Goal: Task Accomplishment & Management: Manage account settings

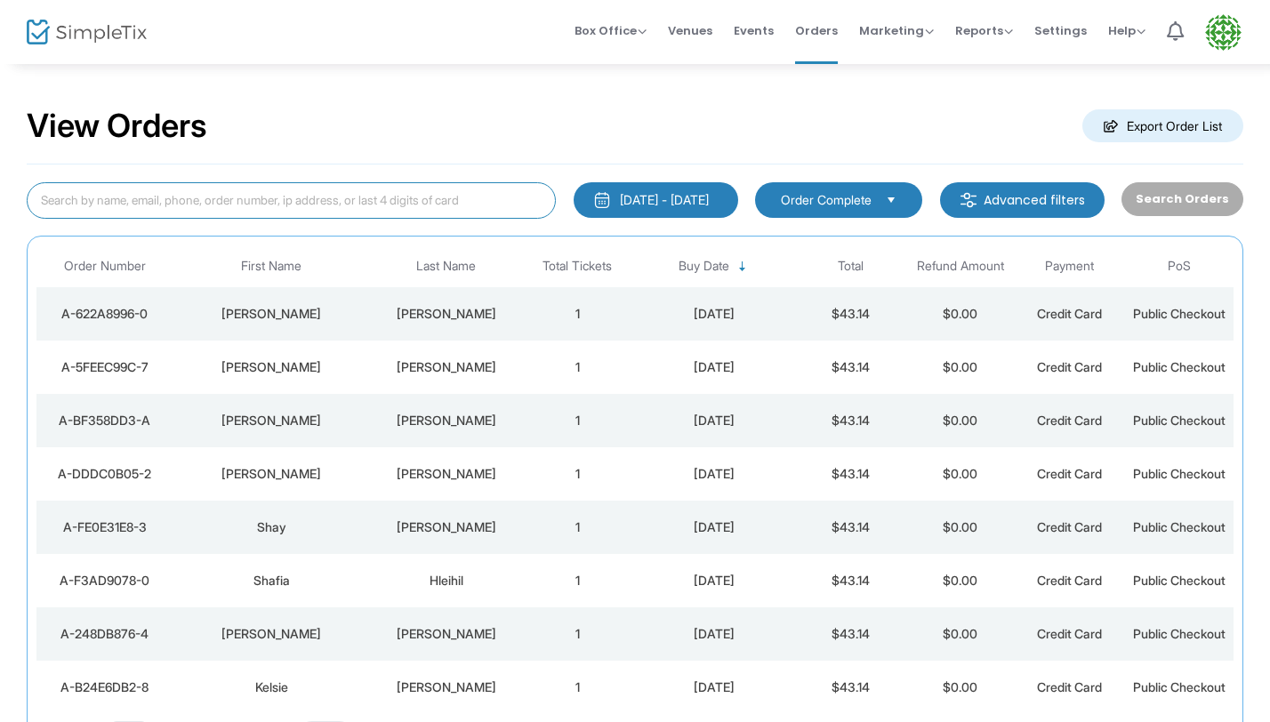
click at [415, 210] on input at bounding box center [291, 200] width 529 height 36
type input "s"
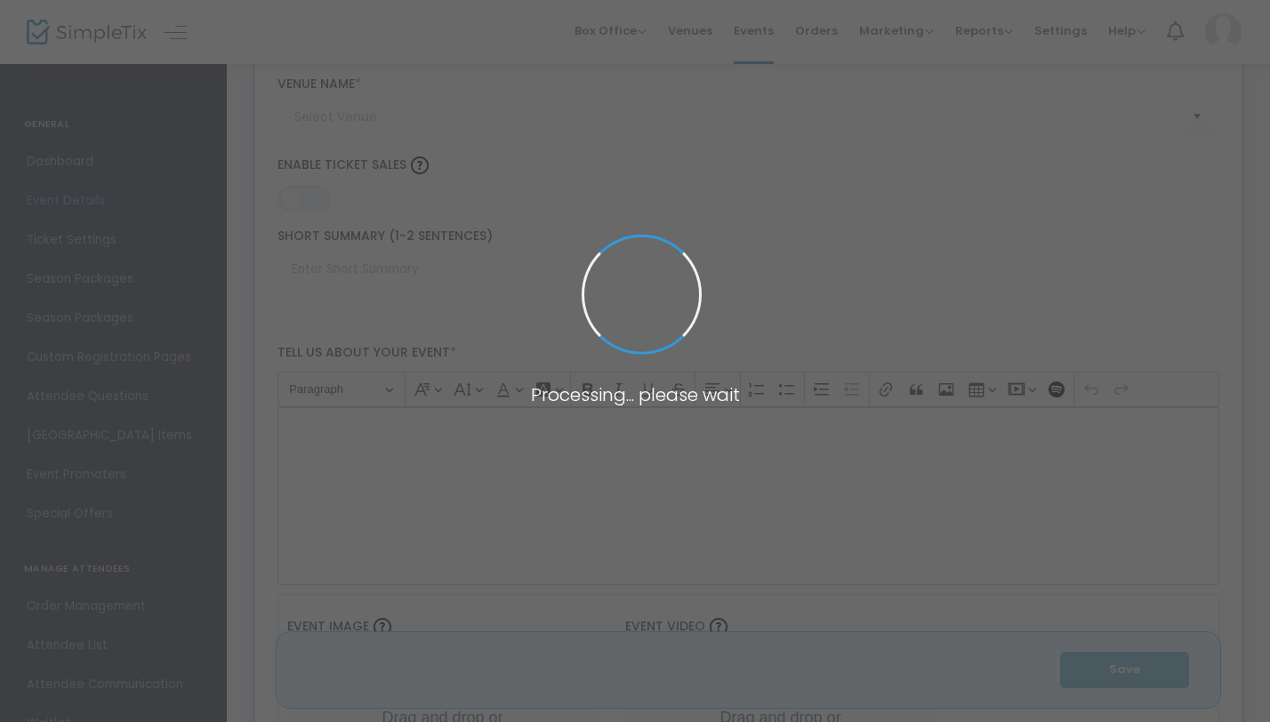
type input "SEPTEMBER SIGNATURE BOOK PARTY"
type textarea "📚✨You’re Invited 🕯🍷Soul Therapy Candle Co. x Anchorage Book & Sip ClubJoin us f…"
type input "Register Now"
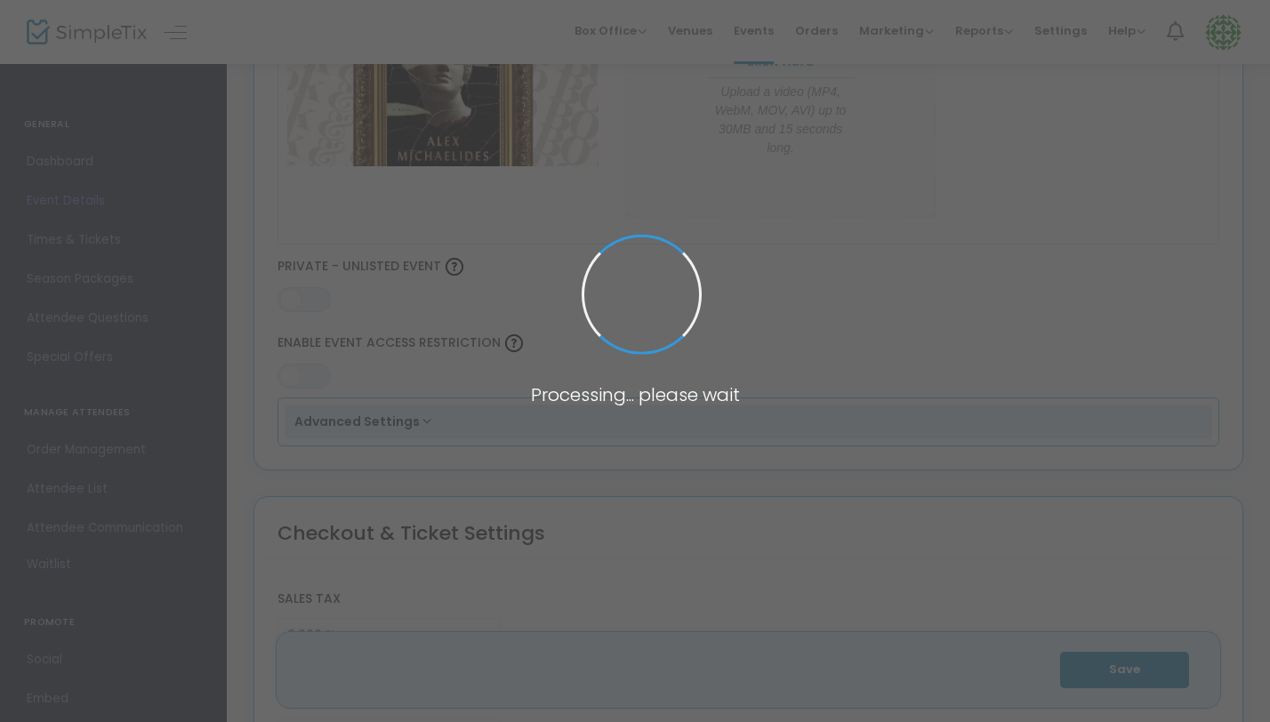
type input "Soul Therapy Candle Co"
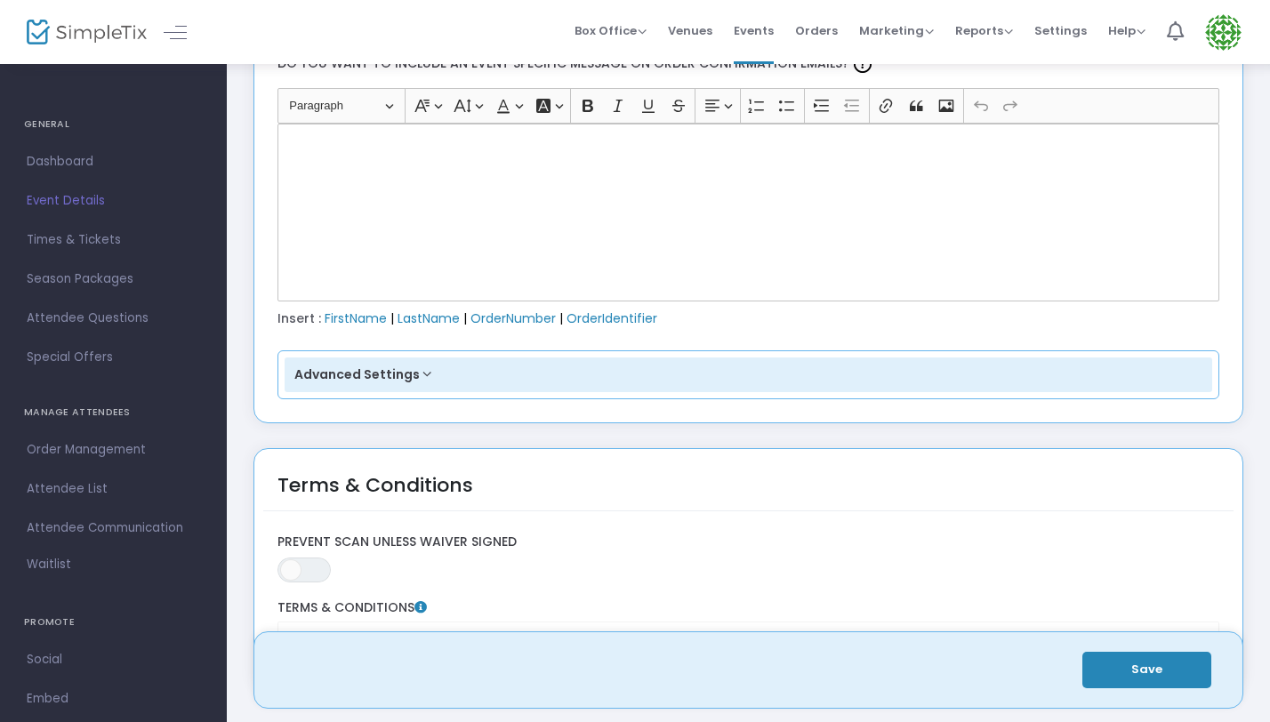
scroll to position [2582, 0]
